Goal: Check status: Check status

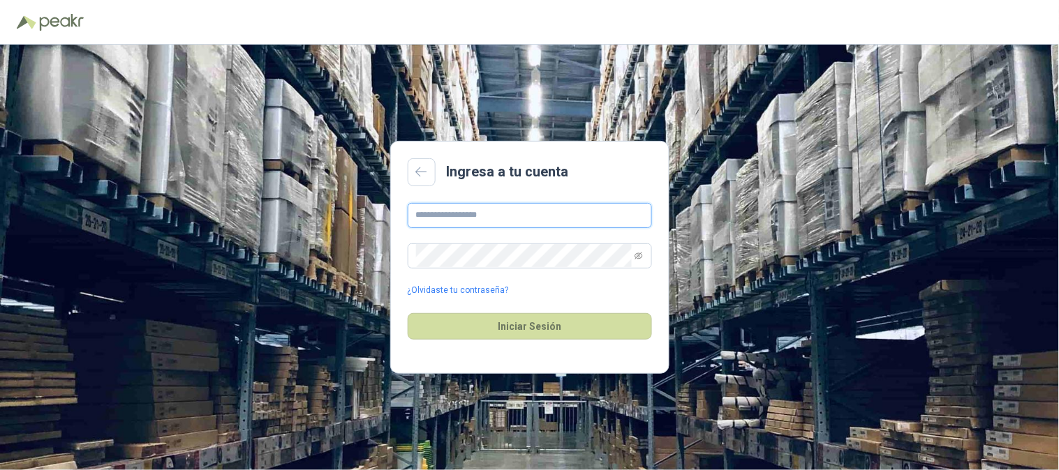
click at [468, 217] on input "text" at bounding box center [530, 215] width 244 height 25
type input "**********"
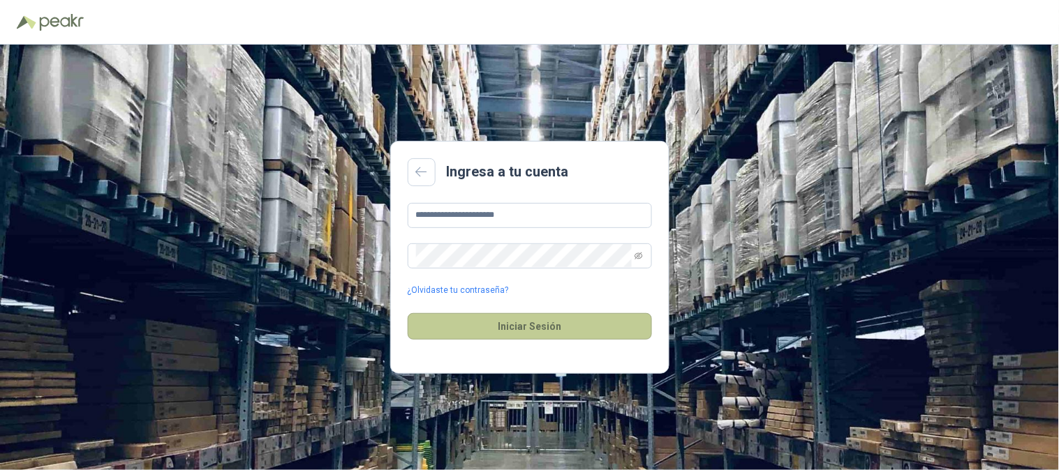
click at [540, 321] on button "Iniciar Sesión" at bounding box center [530, 326] width 244 height 27
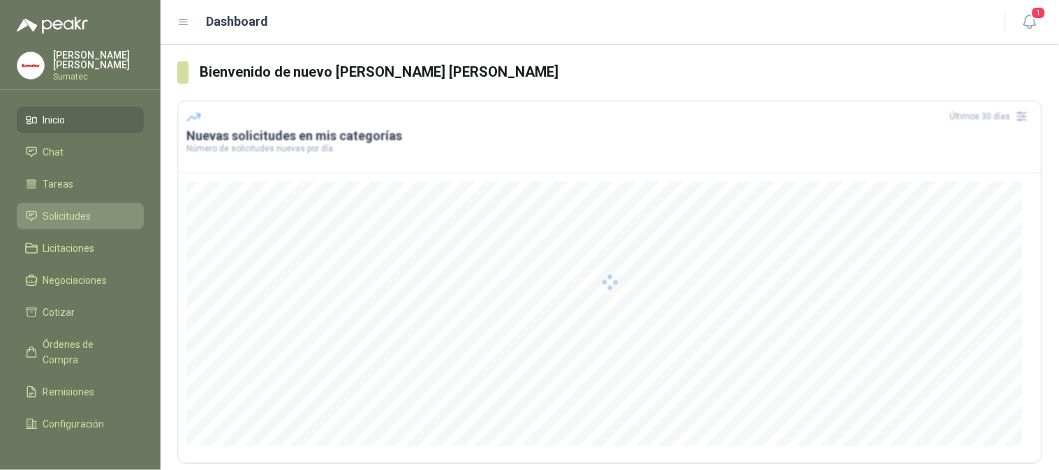
click at [75, 210] on span "Solicitudes" at bounding box center [67, 216] width 48 height 15
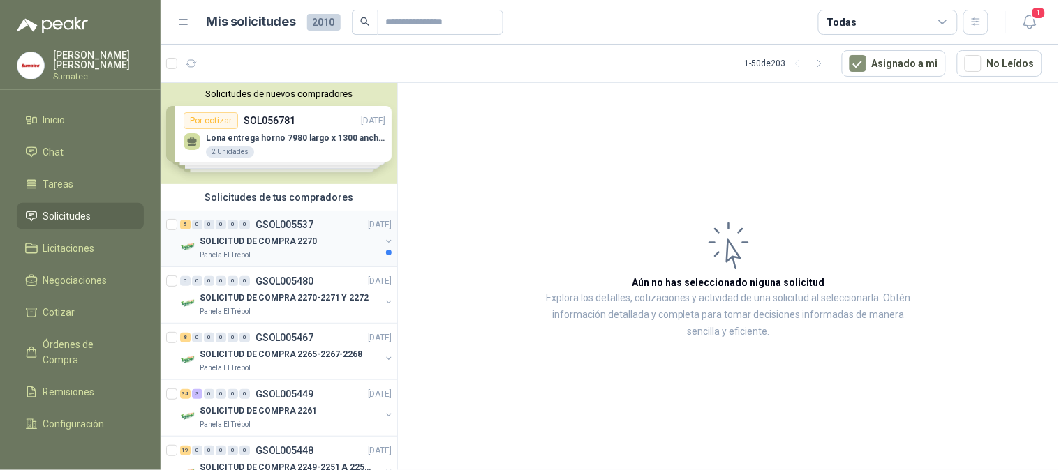
click at [316, 246] on div "SOLICITUD DE COMPRA 2270" at bounding box center [290, 241] width 181 height 17
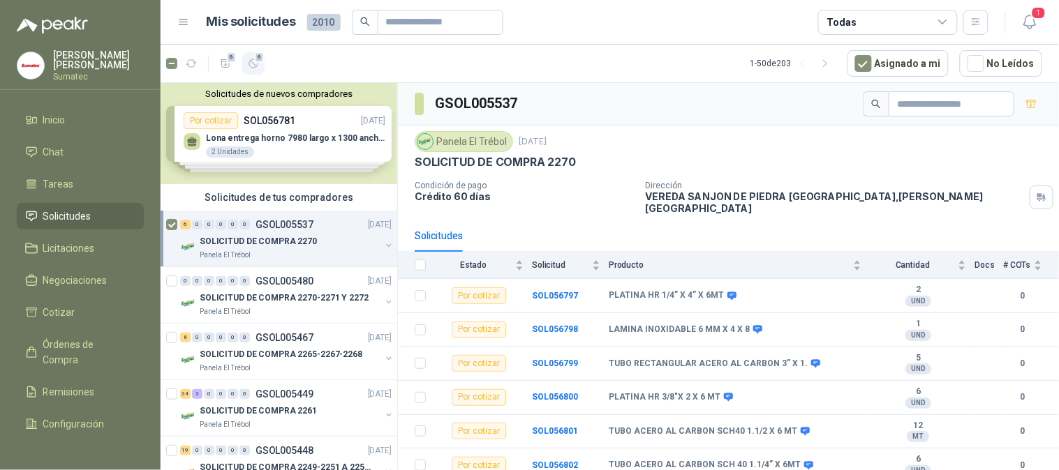
click at [251, 70] on button "6" at bounding box center [253, 63] width 22 height 22
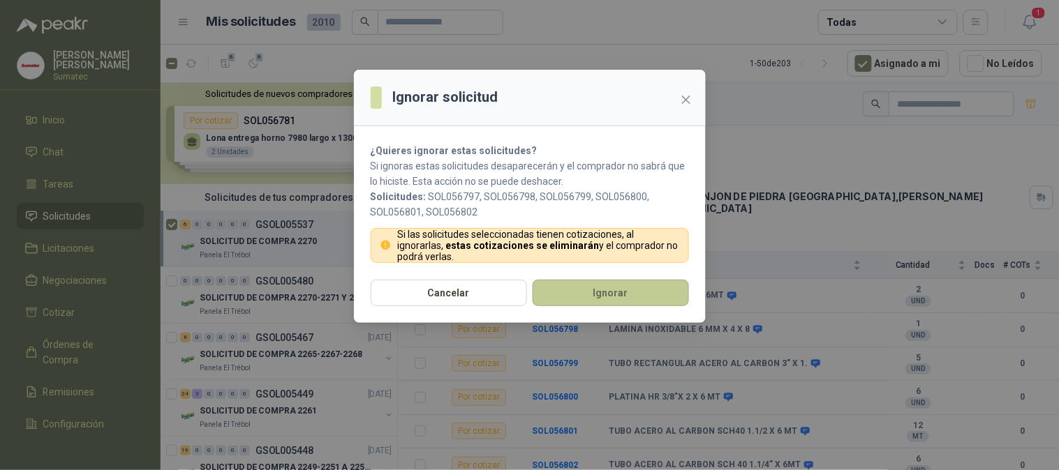
click at [565, 291] on button "Ignorar" at bounding box center [610, 293] width 156 height 27
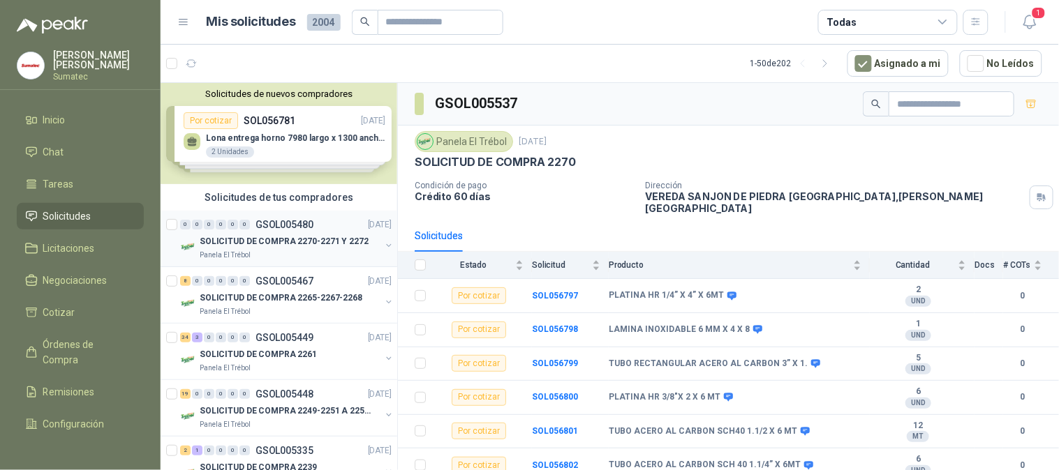
click at [320, 243] on p "SOLICITUD DE COMPRA 2270-2271 Y 2272" at bounding box center [284, 241] width 169 height 13
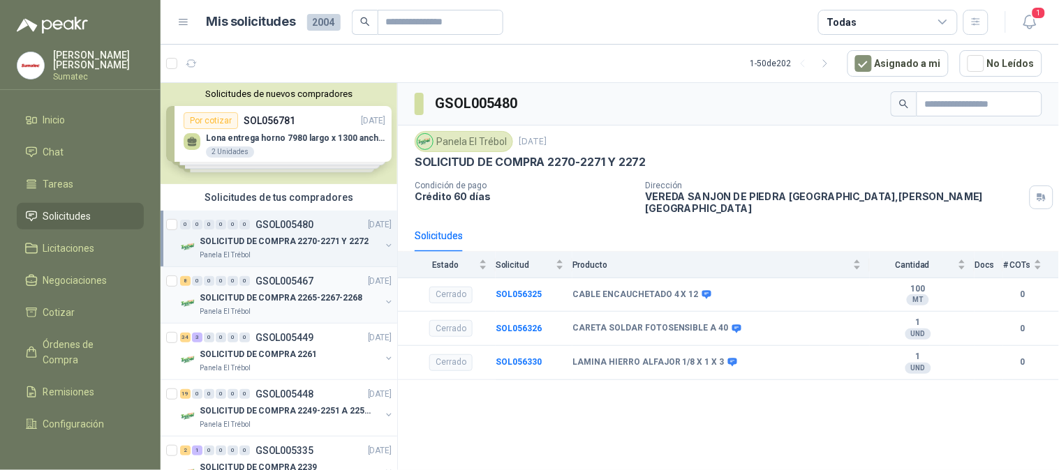
click at [273, 286] on p "GSOL005467" at bounding box center [284, 281] width 58 height 10
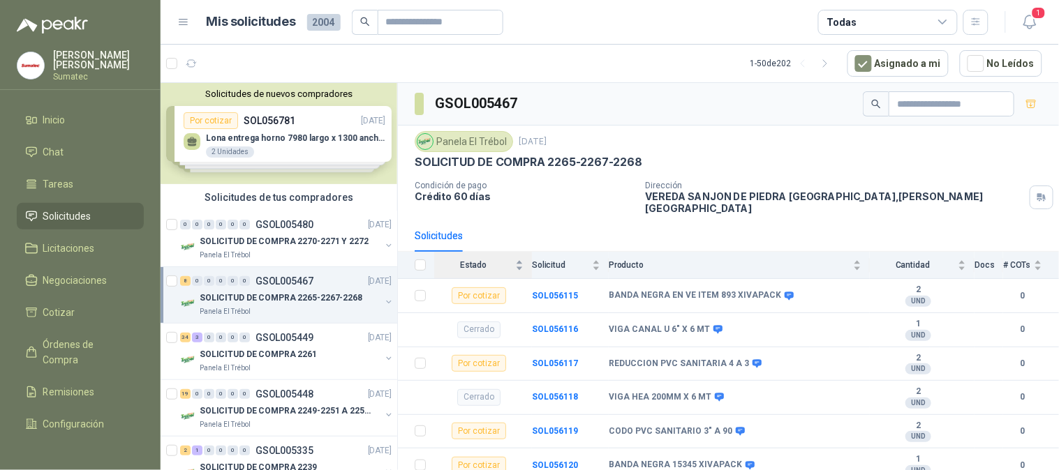
click at [497, 261] on div "Estado" at bounding box center [478, 265] width 89 height 14
